Goal: Task Accomplishment & Management: Use online tool/utility

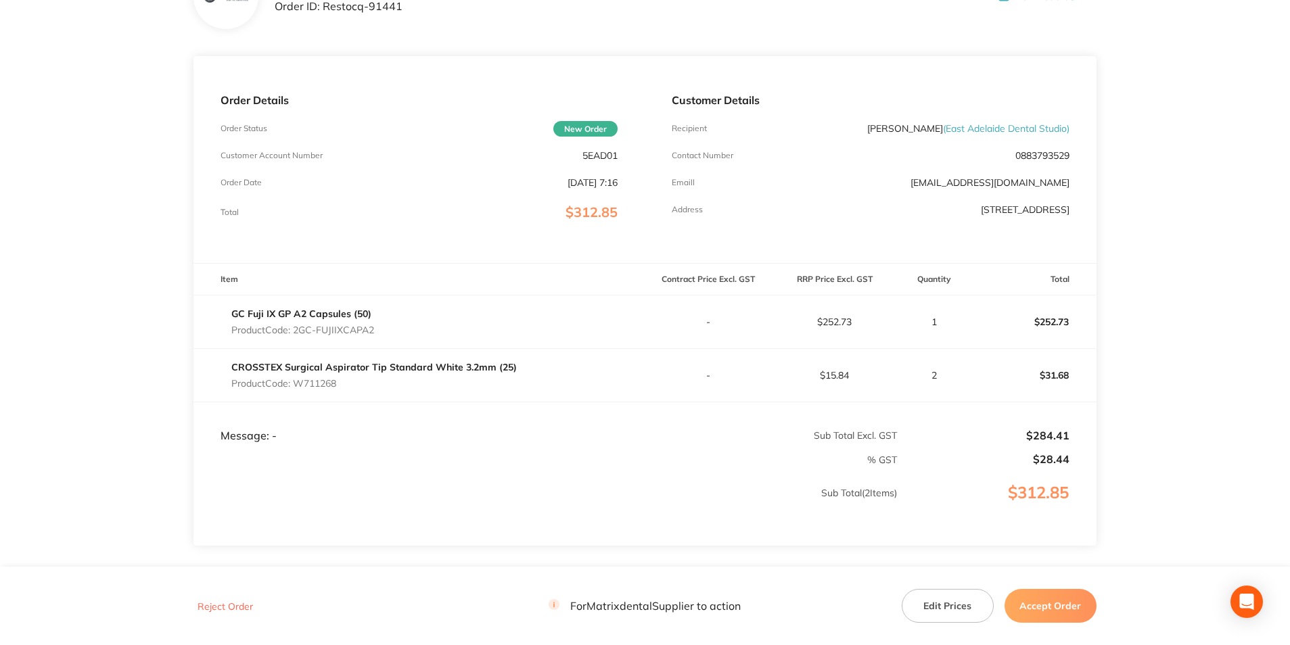
scroll to position [135, 0]
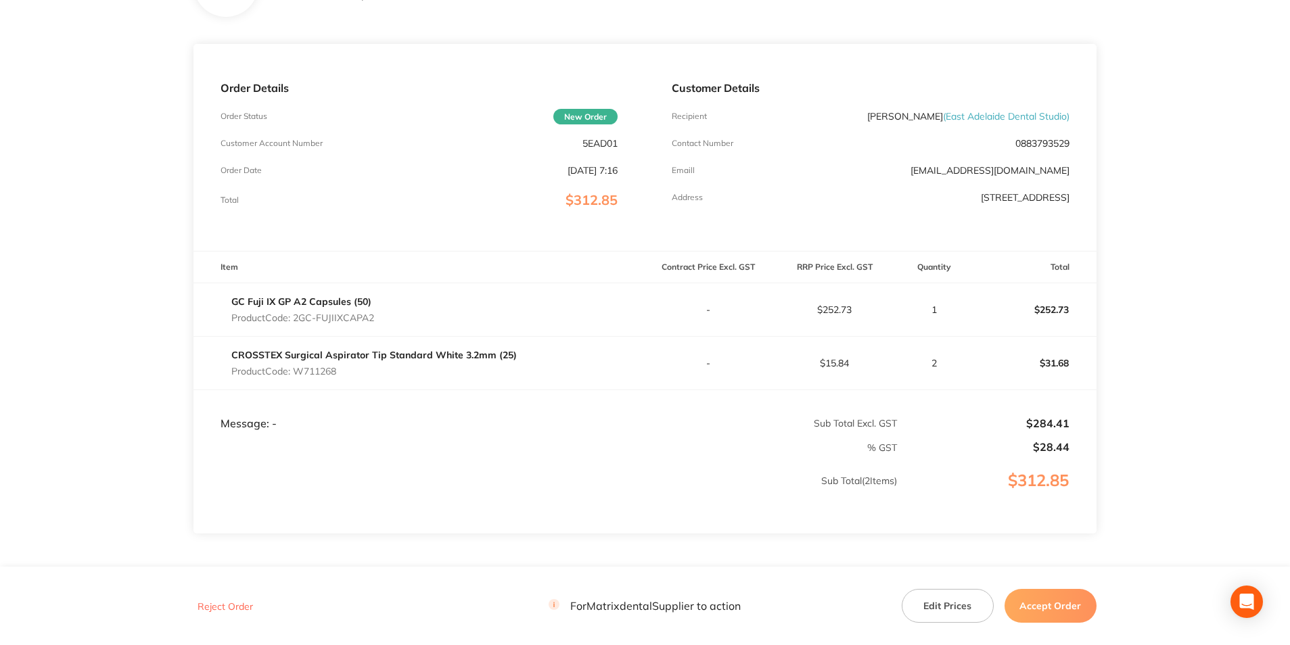
click at [1051, 608] on button "Accept Order" at bounding box center [1051, 606] width 92 height 34
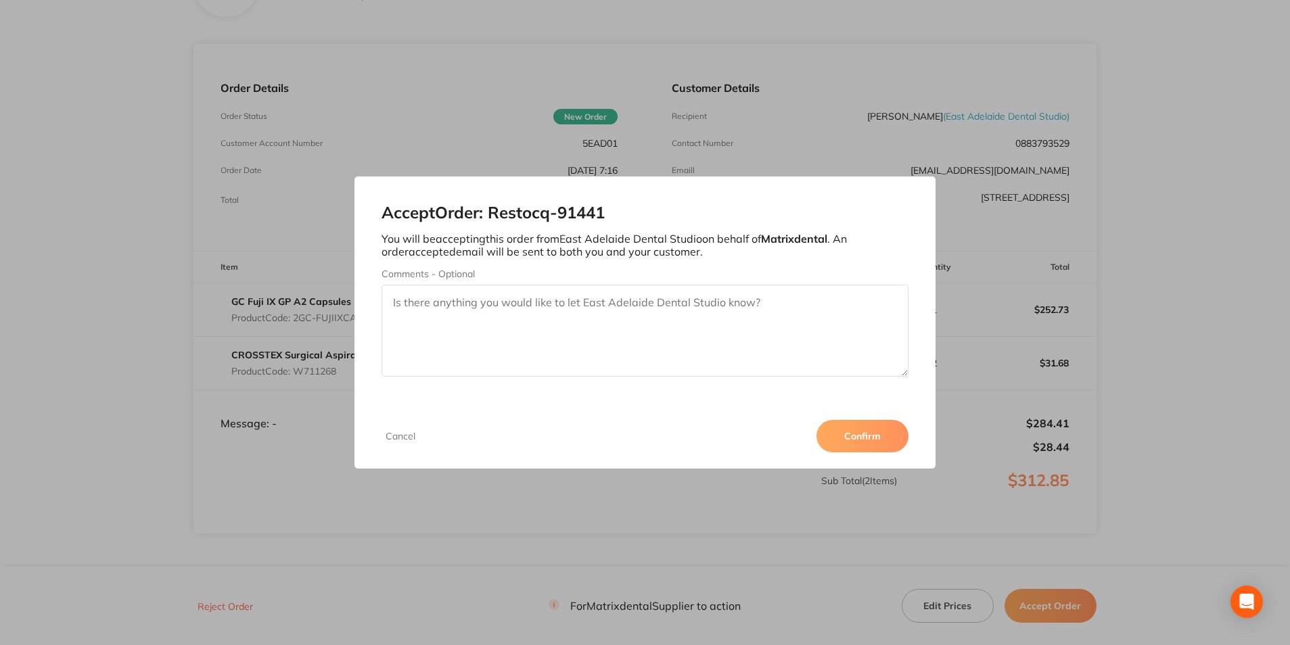
click at [442, 315] on textarea "Comments - Optional" at bounding box center [645, 331] width 526 height 92
type textarea "Thank you"
click at [893, 428] on button "Confirm" at bounding box center [863, 436] width 92 height 32
